Goal: Task Accomplishment & Management: Complete application form

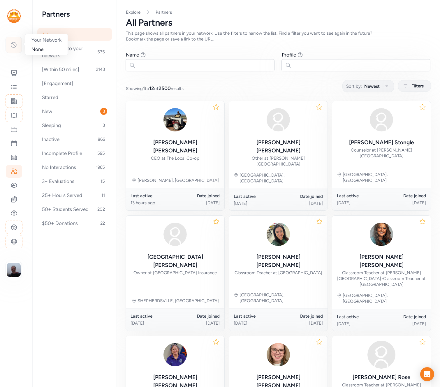
click at [15, 45] on icon at bounding box center [13, 44] width 7 height 7
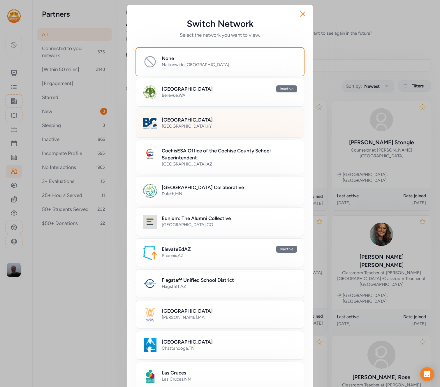
click at [242, 125] on div "Bullitt County , KY" at bounding box center [229, 126] width 135 height 6
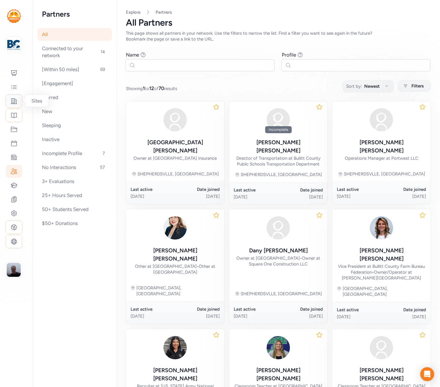
click at [15, 103] on icon at bounding box center [14, 101] width 7 height 7
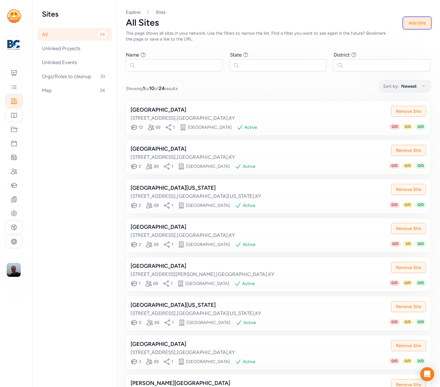
click at [419, 24] on button "Add Site" at bounding box center [417, 23] width 27 height 11
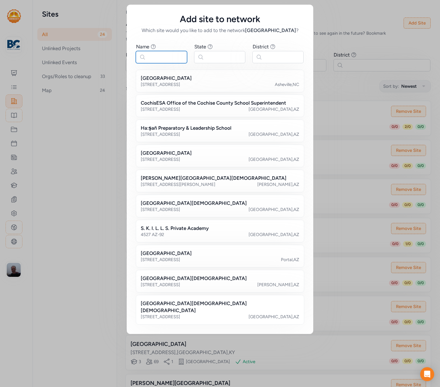
click at [173, 63] on input "text" at bounding box center [161, 57] width 51 height 12
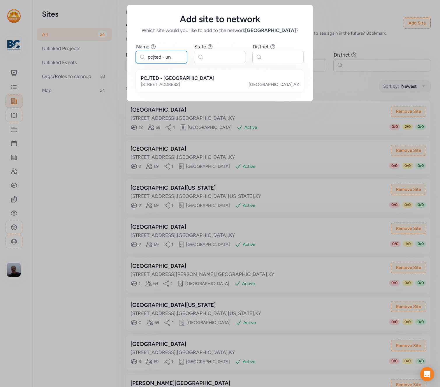
type input "pcjted - un"
click at [231, 42] on div "Name Find sites with a name that contains the phrase you type. pcjted - un Stat…" at bounding box center [220, 68] width 187 height 68
click at [219, 88] on div "421 N ARCADIA AVE TUCSON , AZ" at bounding box center [220, 85] width 159 height 6
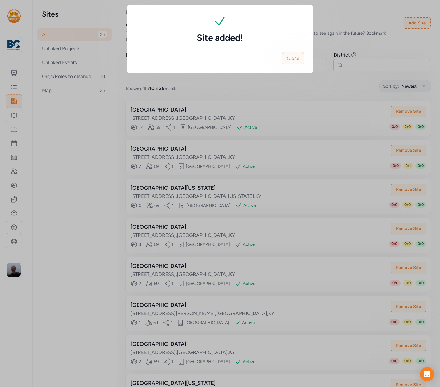
click at [295, 59] on span "Close" at bounding box center [293, 58] width 13 height 7
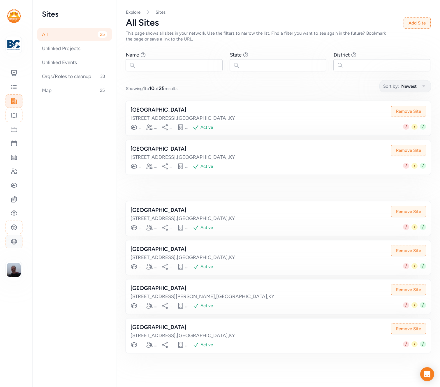
click at [14, 243] on icon at bounding box center [14, 241] width 7 height 7
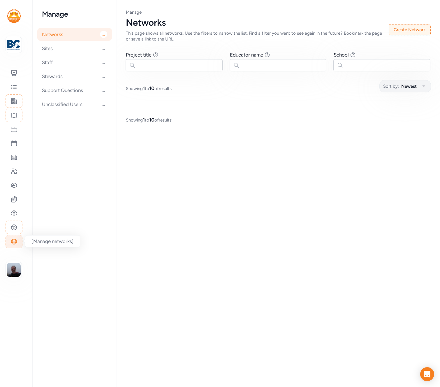
click at [14, 240] on icon at bounding box center [14, 241] width 7 height 7
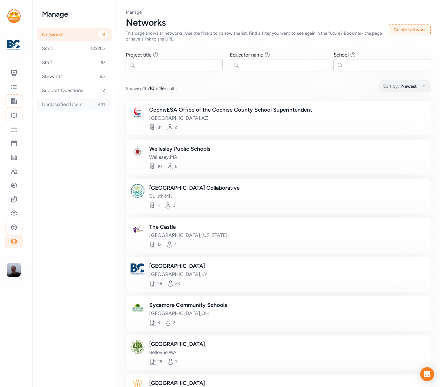
click at [65, 104] on div "Unclassified Users 441" at bounding box center [74, 104] width 75 height 13
